Goal: Task Accomplishment & Management: Use online tool/utility

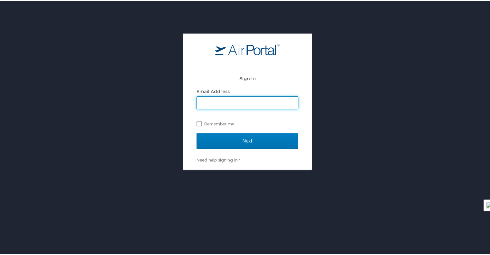
click at [213, 116] on div "Email Address Remember me" at bounding box center [248, 106] width 102 height 42
drag, startPoint x: 213, startPoint y: 109, endPoint x: 215, endPoint y: 98, distance: 11.1
click at [215, 98] on div "Email Address Remember me" at bounding box center [248, 106] width 102 height 42
click at [215, 98] on input "Email Address" at bounding box center [247, 101] width 101 height 12
drag, startPoint x: 227, startPoint y: 110, endPoint x: 225, endPoint y: 102, distance: 8.0
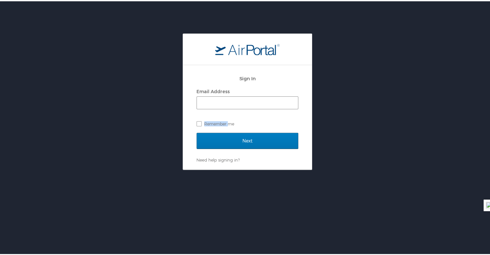
click at [225, 102] on div "Email Address Remember me" at bounding box center [248, 106] width 102 height 42
click at [225, 102] on input "Email Address" at bounding box center [247, 101] width 101 height 12
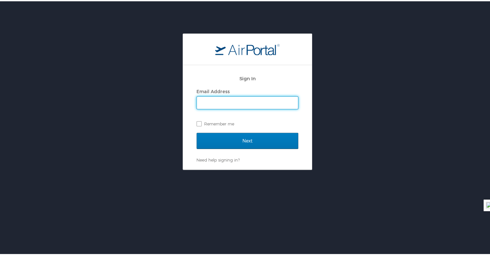
click at [225, 102] on input "Email Address" at bounding box center [247, 101] width 101 height 12
type input "kathryn.exposito@jobot.com"
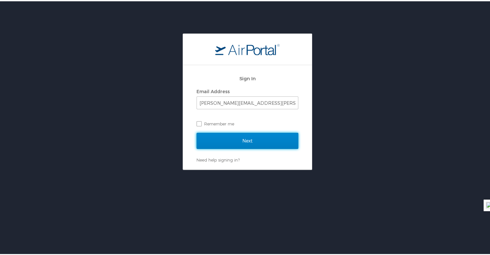
click at [248, 139] on input "Next" at bounding box center [248, 140] width 102 height 16
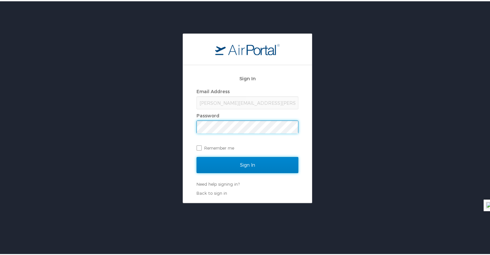
click at [253, 165] on input "Sign In" at bounding box center [248, 164] width 102 height 16
